Goal: Task Accomplishment & Management: Manage account settings

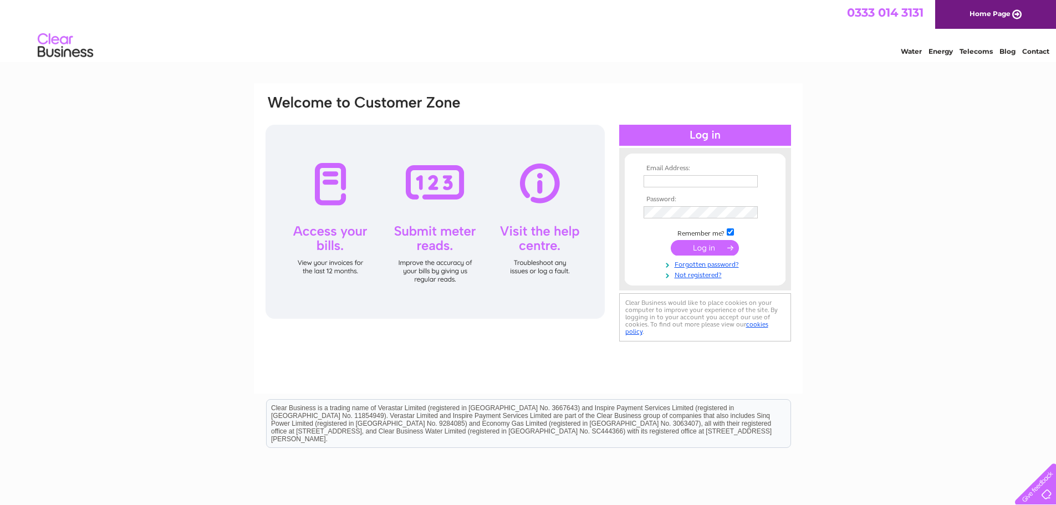
type input "[PERSON_NAME][EMAIL_ADDRESS][PERSON_NAME][DOMAIN_NAME]"
click at [705, 246] on input "submit" at bounding box center [705, 248] width 68 height 16
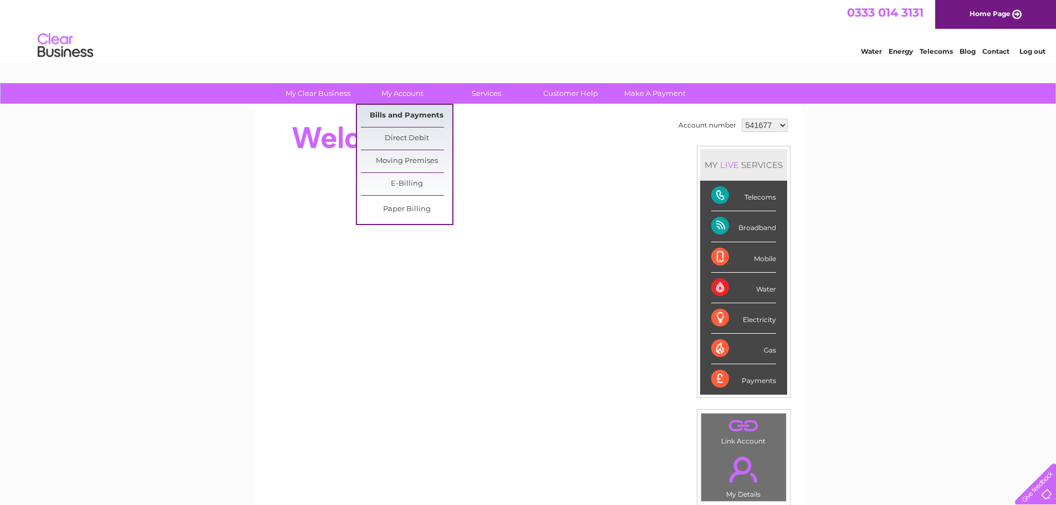
click at [392, 111] on link "Bills and Payments" at bounding box center [407, 116] width 92 height 22
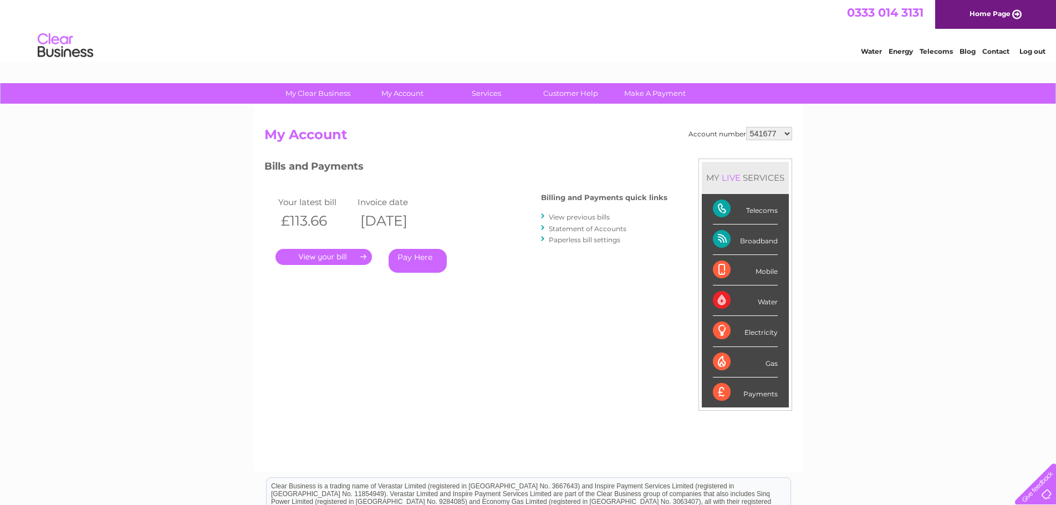
click at [312, 261] on link "." at bounding box center [324, 257] width 96 height 16
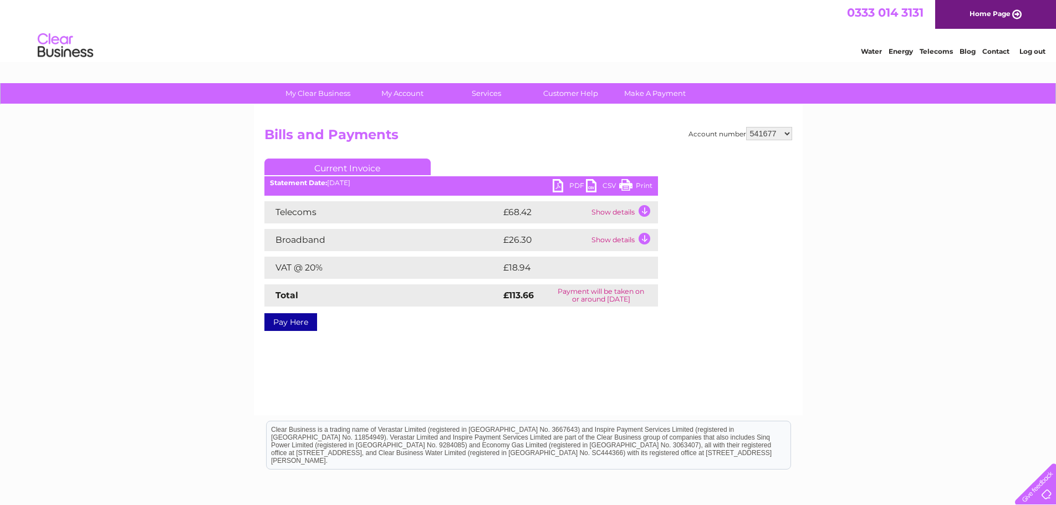
click at [572, 186] on link "PDF" at bounding box center [569, 187] width 33 height 16
click at [787, 130] on select "541677 1150922" at bounding box center [769, 133] width 46 height 13
select select "1150922"
click at [747, 127] on select "541677 1150922" at bounding box center [769, 133] width 46 height 13
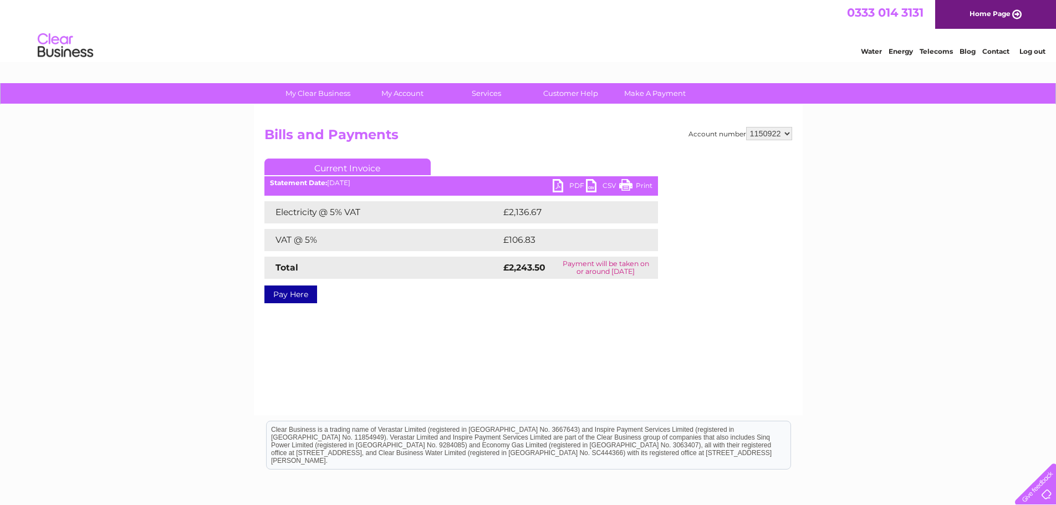
click at [566, 187] on link "PDF" at bounding box center [569, 187] width 33 height 16
